Goal: Task Accomplishment & Management: Manage account settings

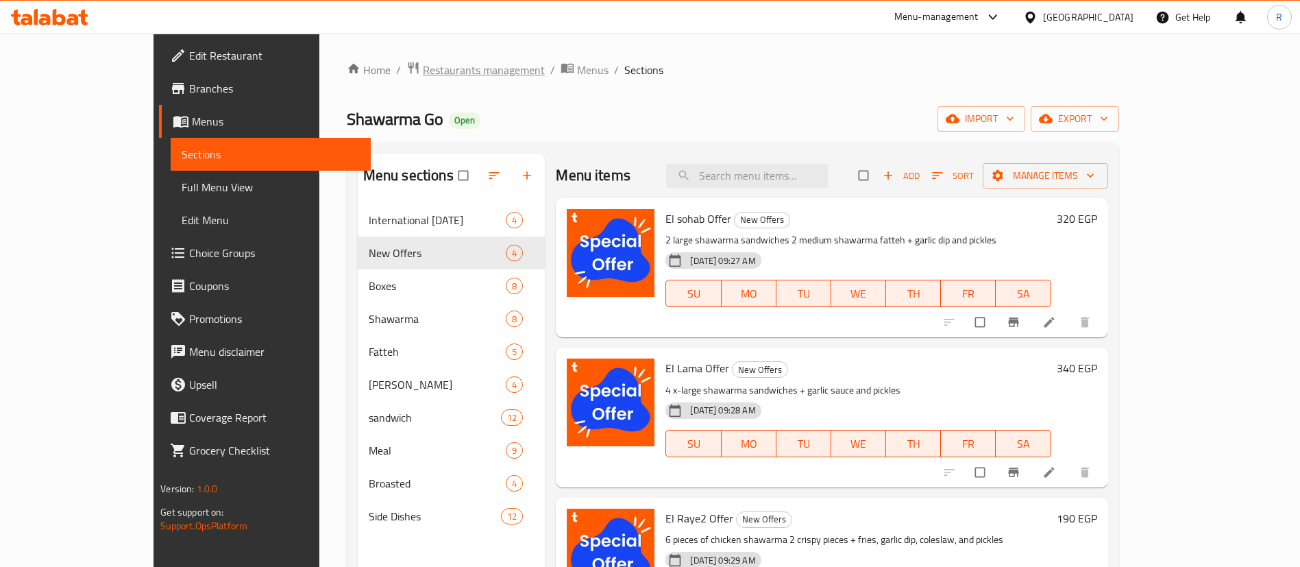
click at [423, 72] on span "Restaurants management" at bounding box center [484, 70] width 122 height 16
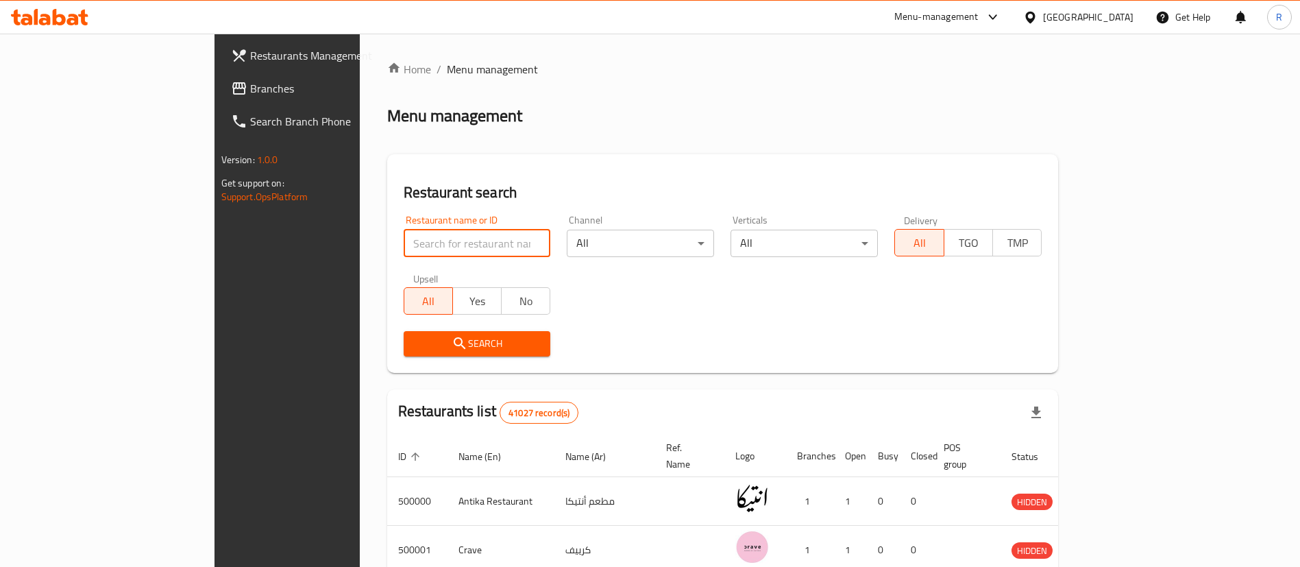
click at [472, 249] on input "search" at bounding box center [477, 243] width 147 height 27
type input "mumo"
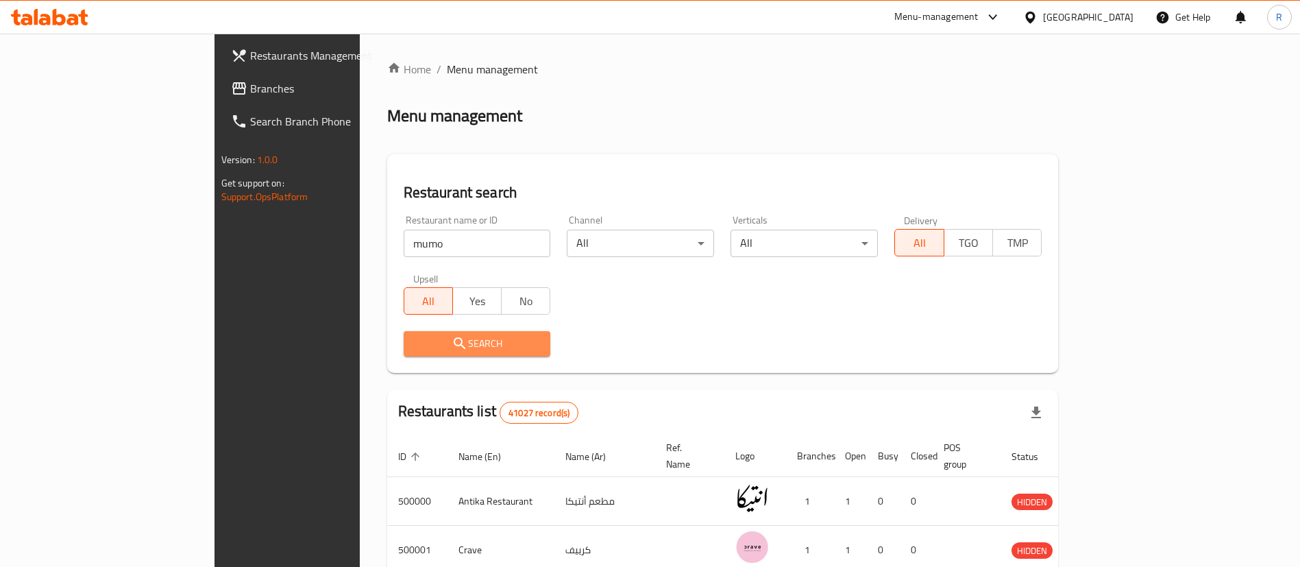
click at [404, 353] on button "Search" at bounding box center [477, 343] width 147 height 25
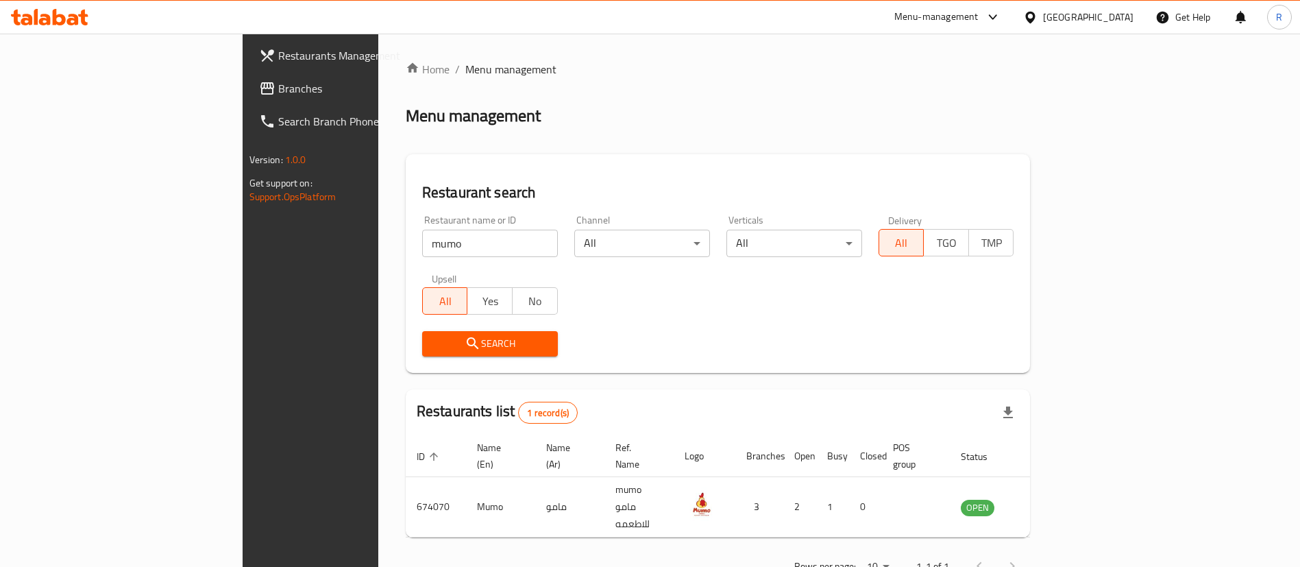
scroll to position [18, 0]
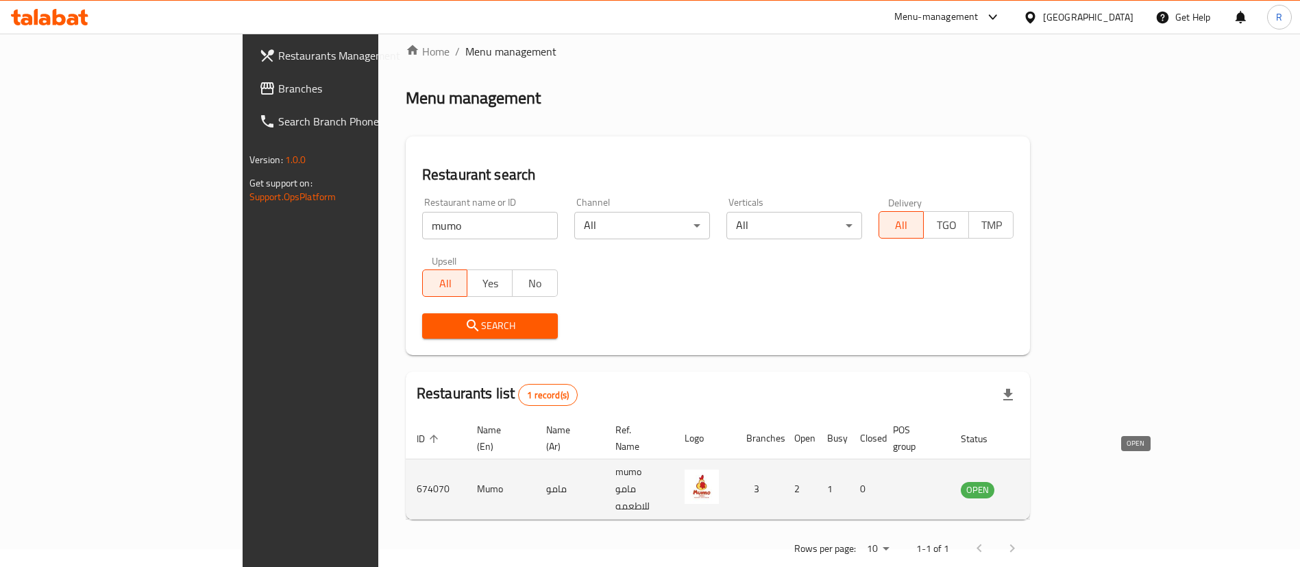
click at [995, 482] on span "OPEN" at bounding box center [978, 490] width 34 height 16
click at [1069, 469] on td "enhanced table" at bounding box center [1045, 489] width 47 height 60
click at [1049, 481] on icon "enhanced table" at bounding box center [1041, 489] width 16 height 16
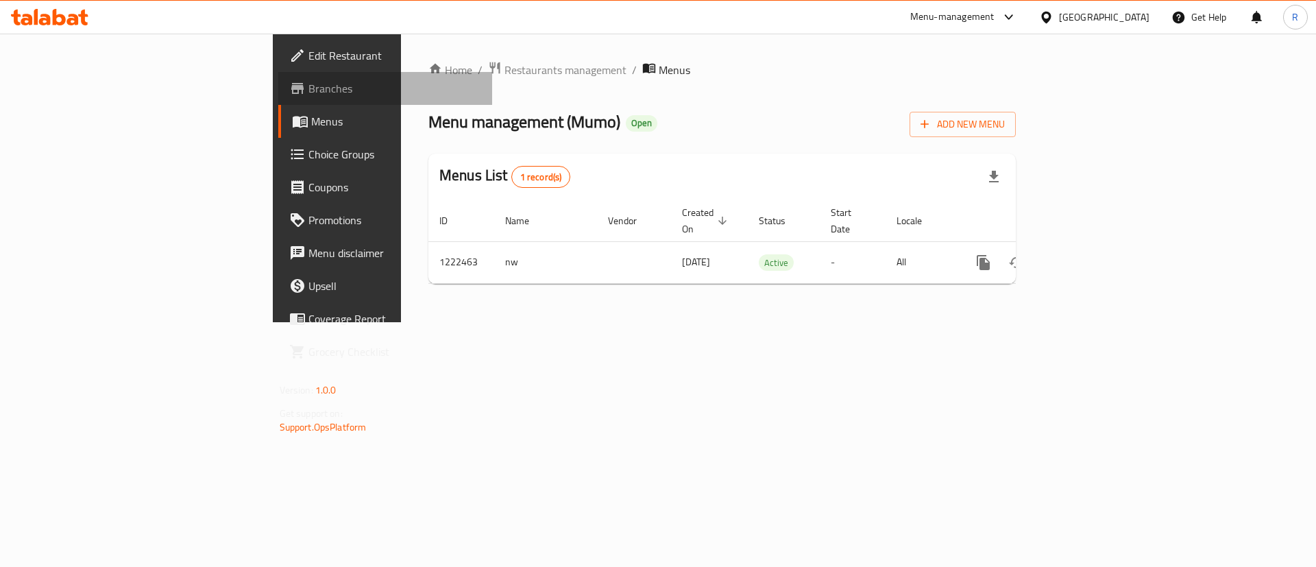
click at [308, 84] on span "Branches" at bounding box center [394, 88] width 173 height 16
